Goal: Task Accomplishment & Management: Manage account settings

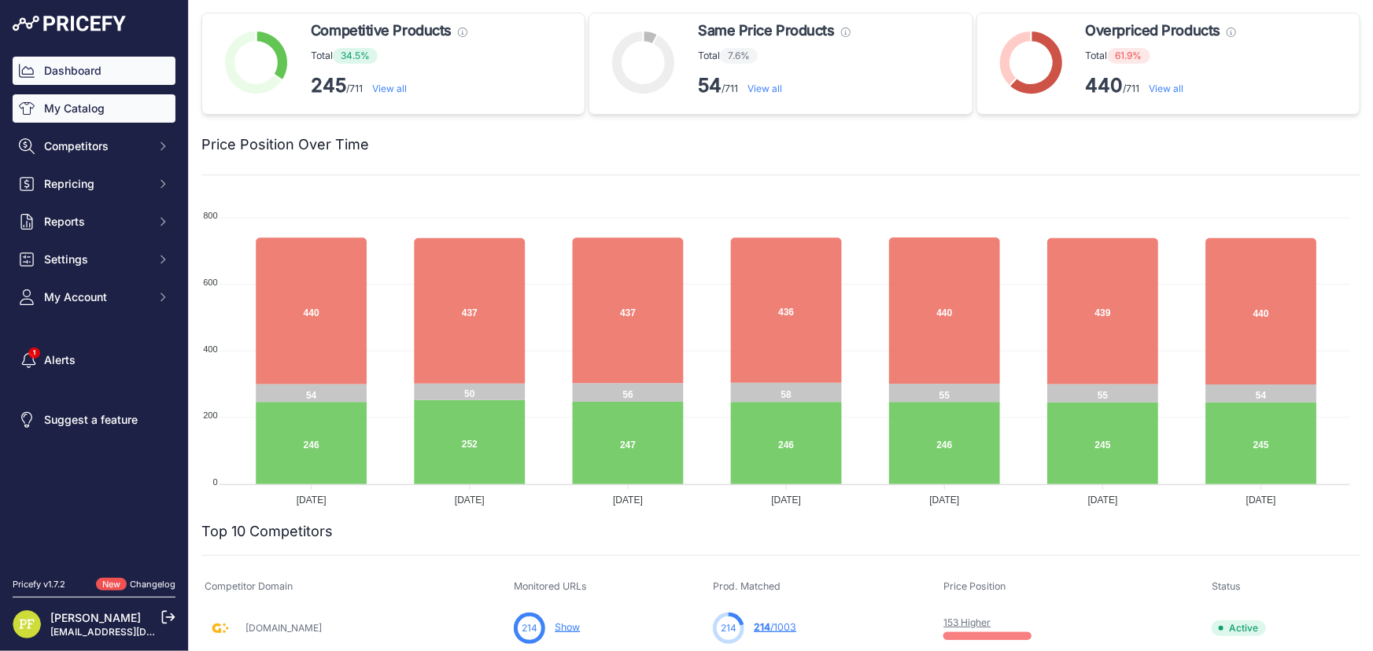
click at [102, 114] on link "My Catalog" at bounding box center [94, 108] width 163 height 28
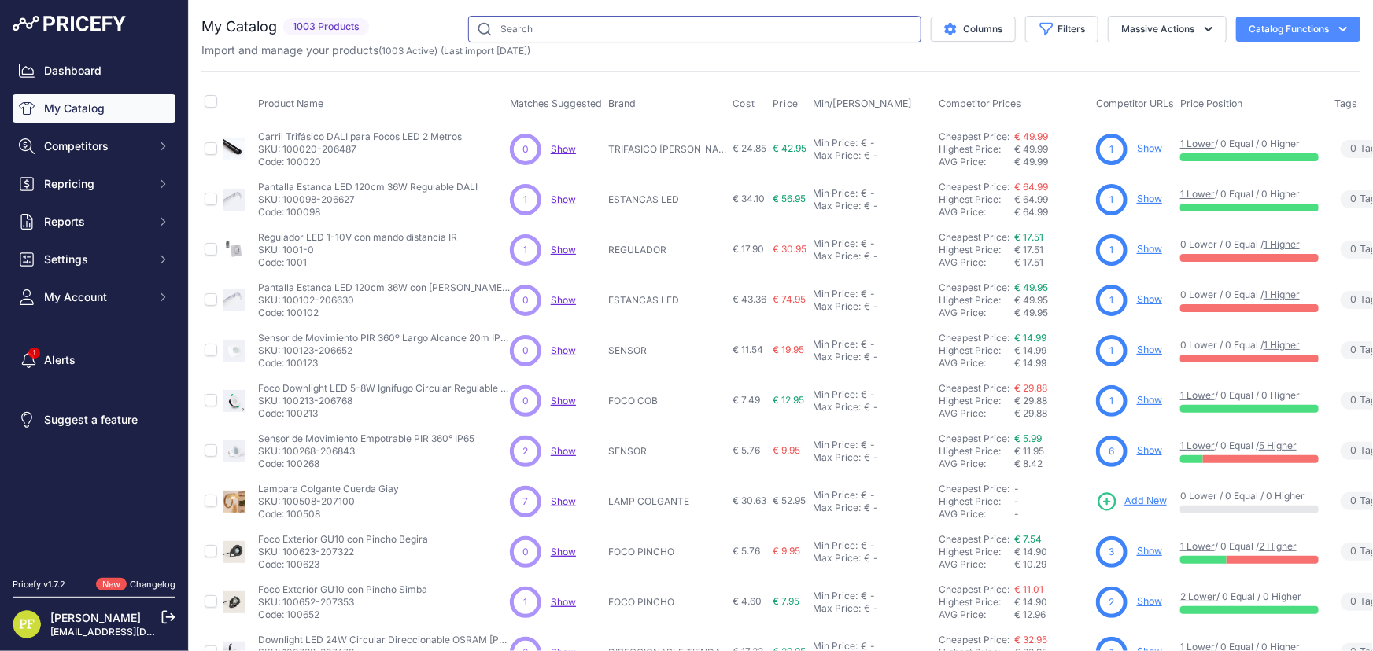
click at [796, 20] on input "text" at bounding box center [694, 29] width 453 height 27
type input "hbd"
click at [142, 144] on span "Competitors" at bounding box center [95, 146] width 103 height 16
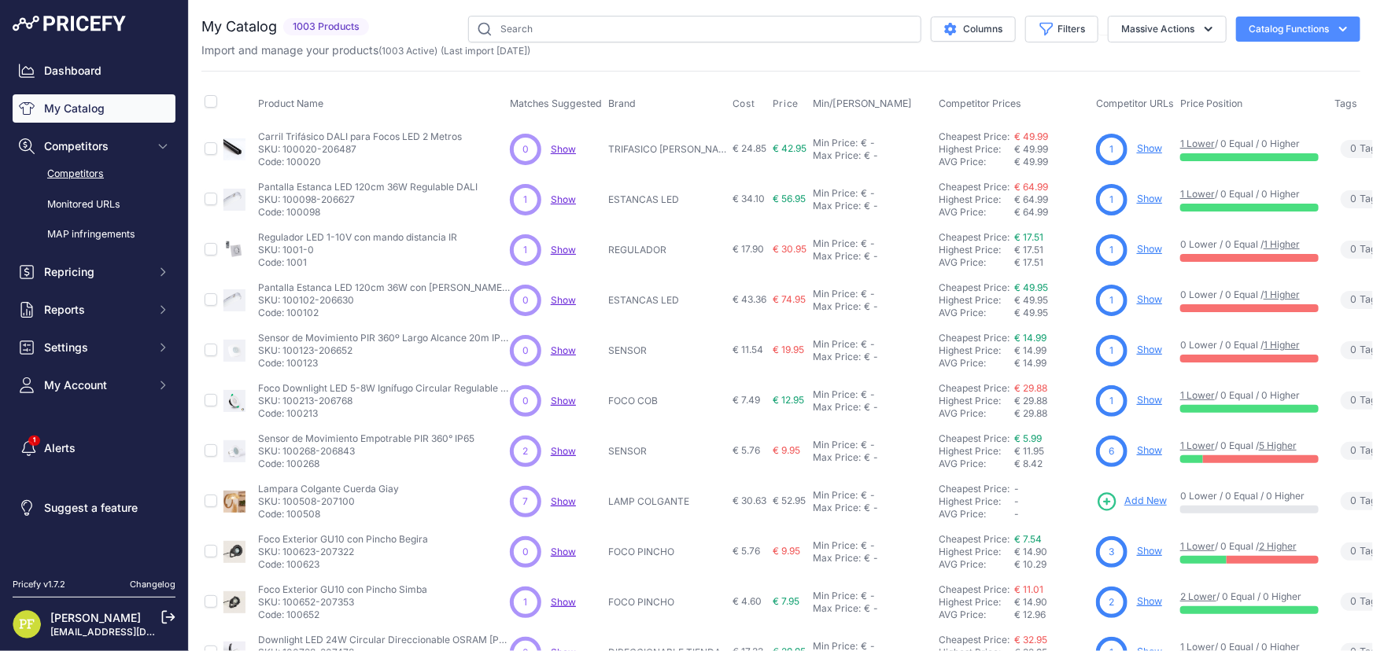
click at [93, 170] on link "Competitors" at bounding box center [94, 174] width 163 height 28
